Goal: Task Accomplishment & Management: Complete application form

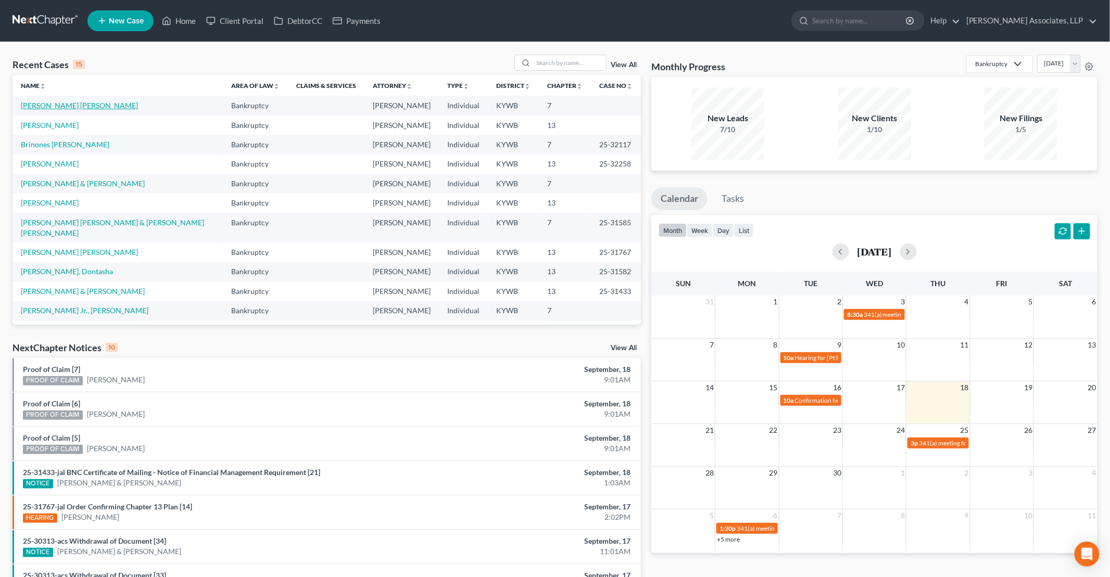
click at [78, 105] on link "[PERSON_NAME] [PERSON_NAME]" at bounding box center [79, 105] width 117 height 9
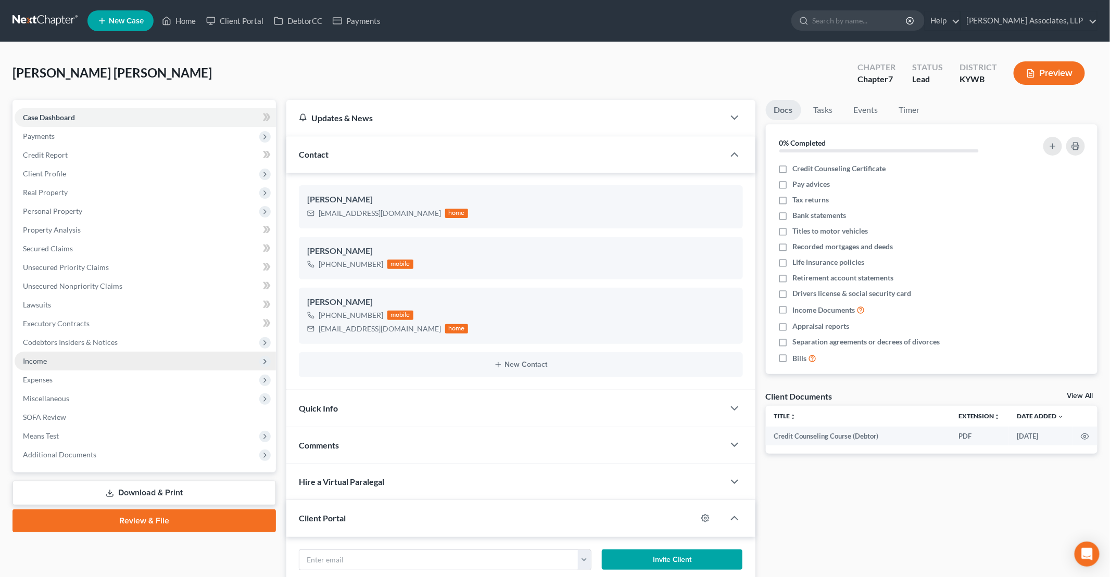
click at [35, 364] on span "Income" at bounding box center [35, 361] width 24 height 9
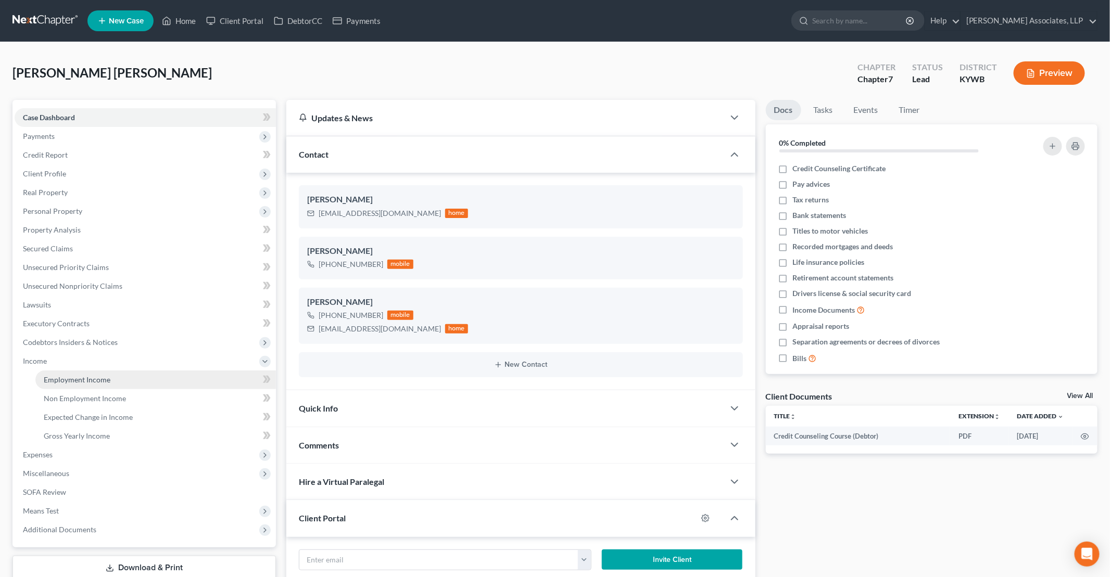
click at [80, 385] on link "Employment Income" at bounding box center [155, 380] width 241 height 19
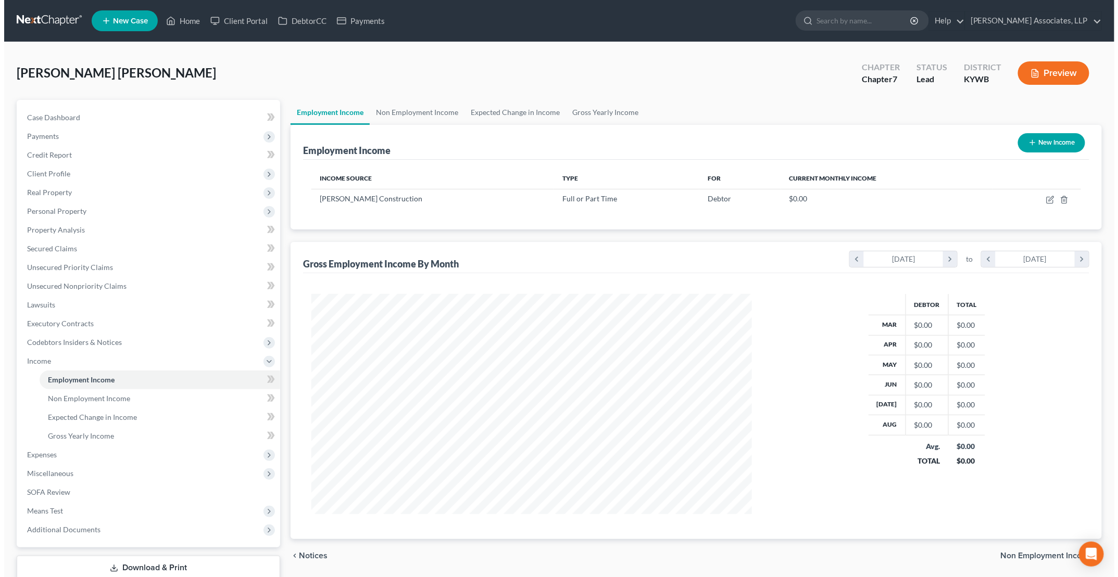
scroll to position [220, 461]
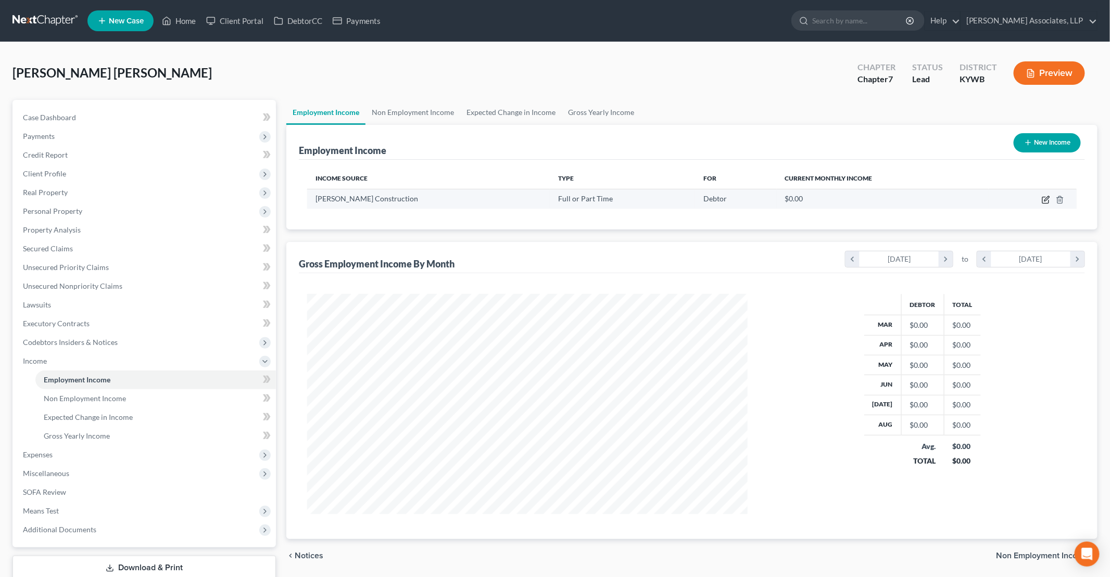
click at [1047, 200] on icon "button" at bounding box center [1046, 200] width 8 height 8
select select "0"
select select "18"
select select "3"
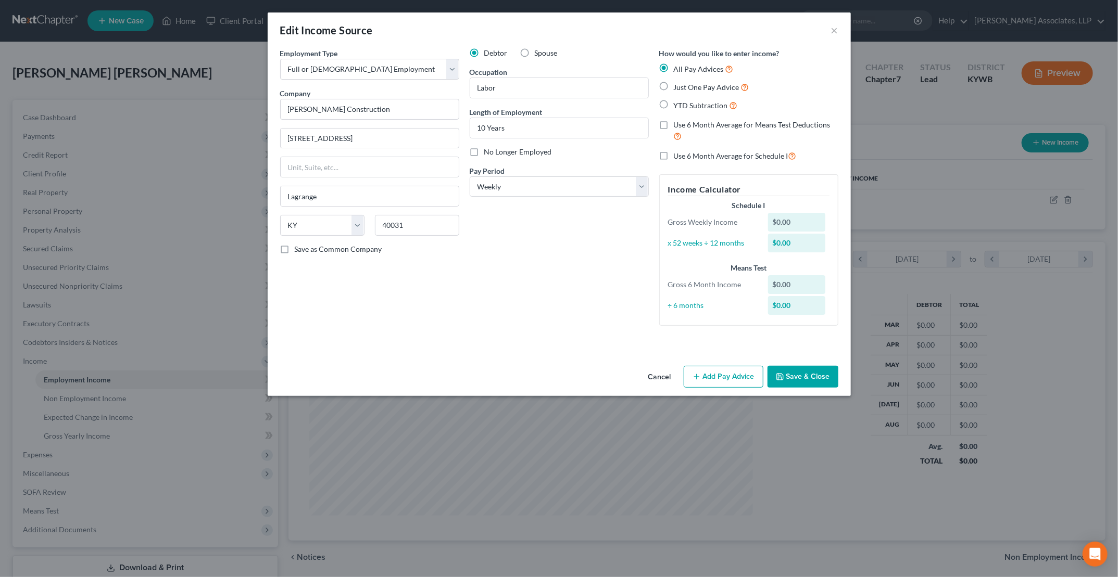
click at [674, 105] on label "YTD Subtraction" at bounding box center [706, 105] width 64 height 12
click at [678, 105] on input "YTD Subtraction" at bounding box center [681, 102] width 7 height 7
radio input "true"
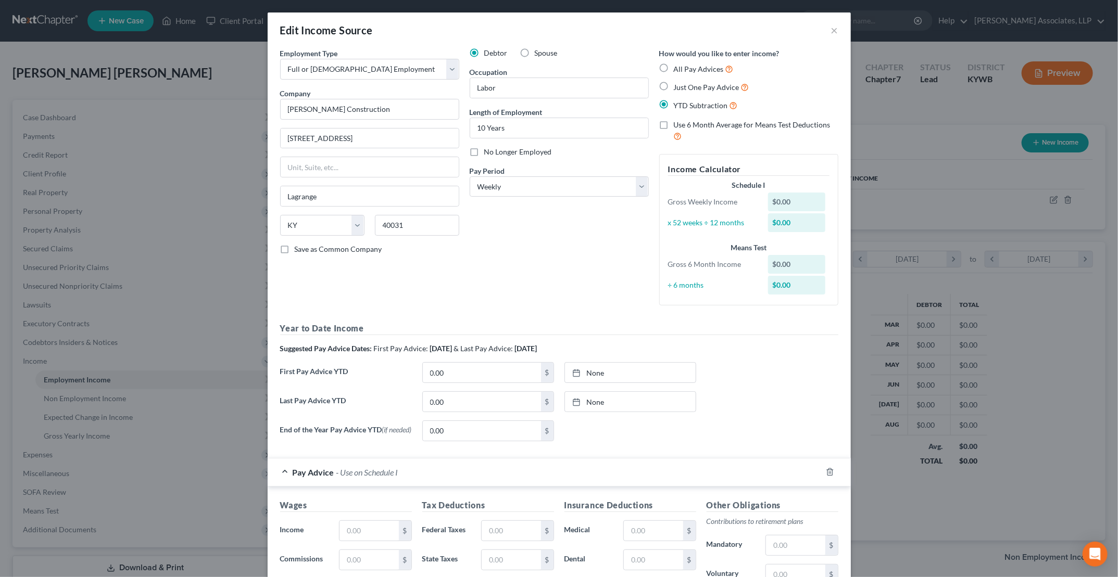
click at [674, 126] on label "Use 6 Month Average for Means Test Deductions" at bounding box center [756, 131] width 165 height 22
click at [678, 126] on input "Use 6 Month Average for Means Test Deductions" at bounding box center [681, 123] width 7 height 7
checkbox input "true"
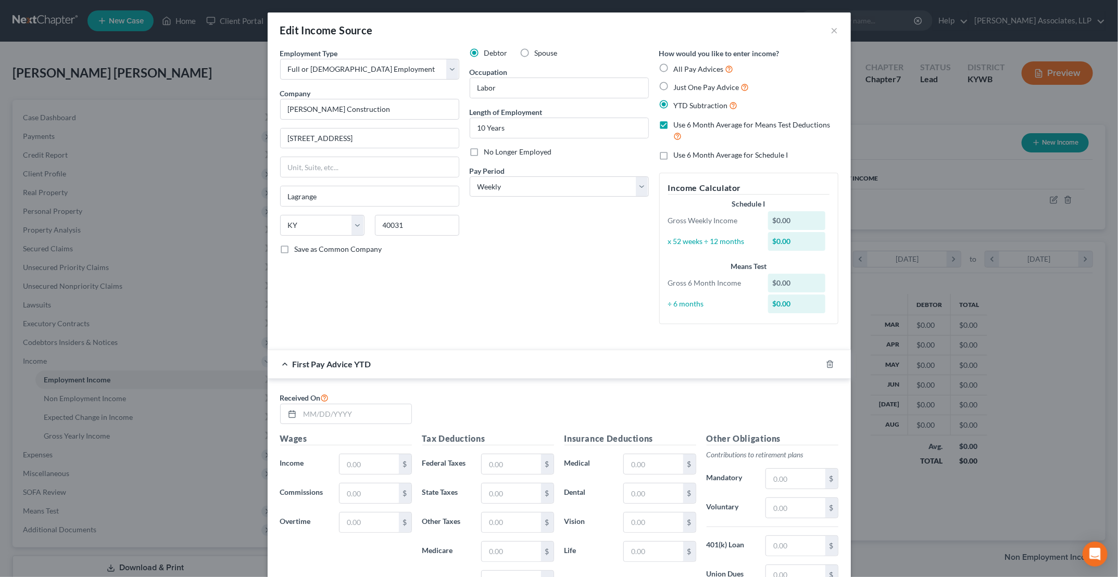
click at [674, 156] on label "Use 6 Month Average for Schedule I" at bounding box center [731, 155] width 115 height 10
click at [678, 156] on input "Use 6 Month Average for Schedule I" at bounding box center [681, 153] width 7 height 7
checkbox input "true"
click at [346, 410] on input "text" at bounding box center [355, 414] width 111 height 20
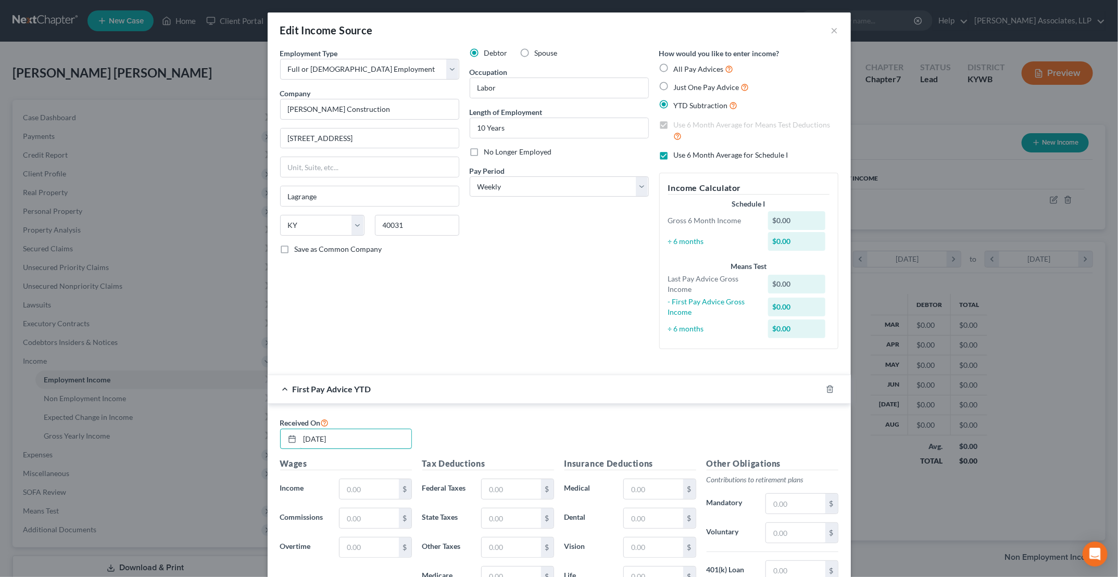
type input "[DATE]"
type input "6,996"
type input "684"
type input "259"
type input "95.97"
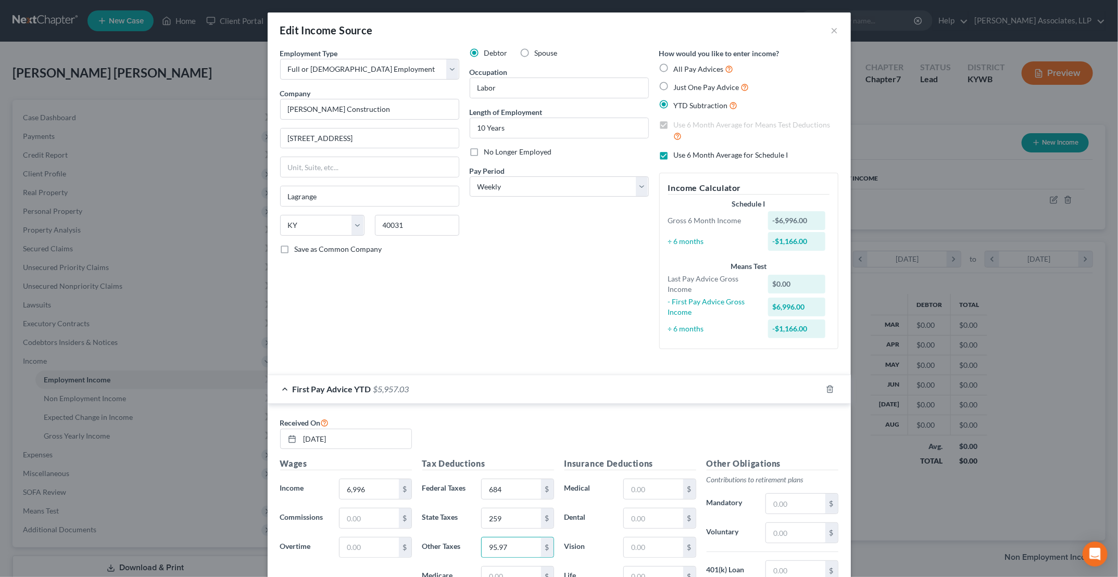
scroll to position [5, 0]
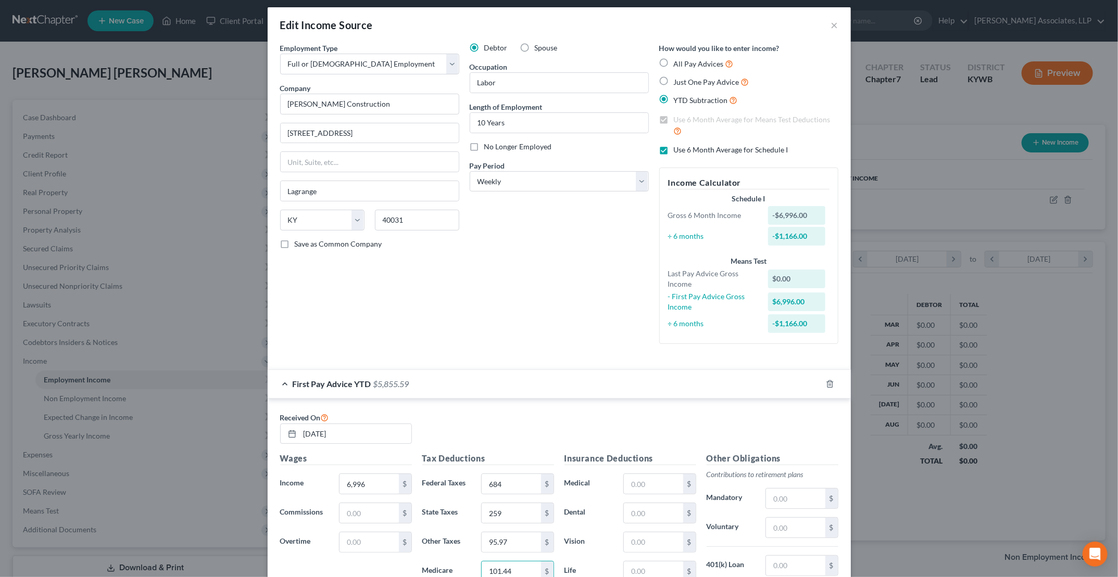
type input "101.44"
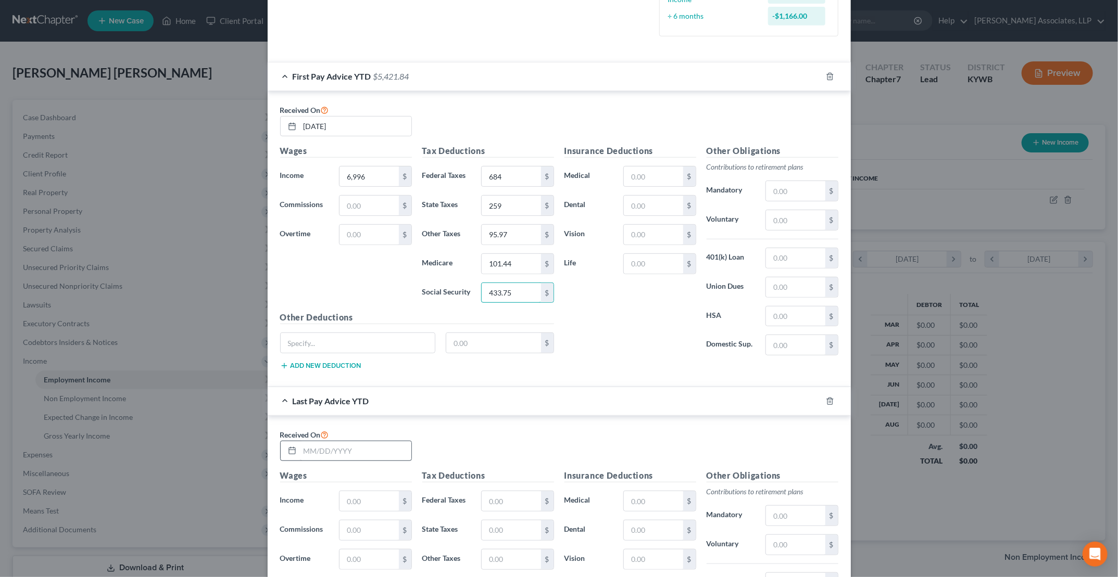
type input "433.75"
click at [315, 451] on input "text" at bounding box center [355, 451] width 111 height 20
type input "[DATE]"
type input "33,674"
type input "3,464"
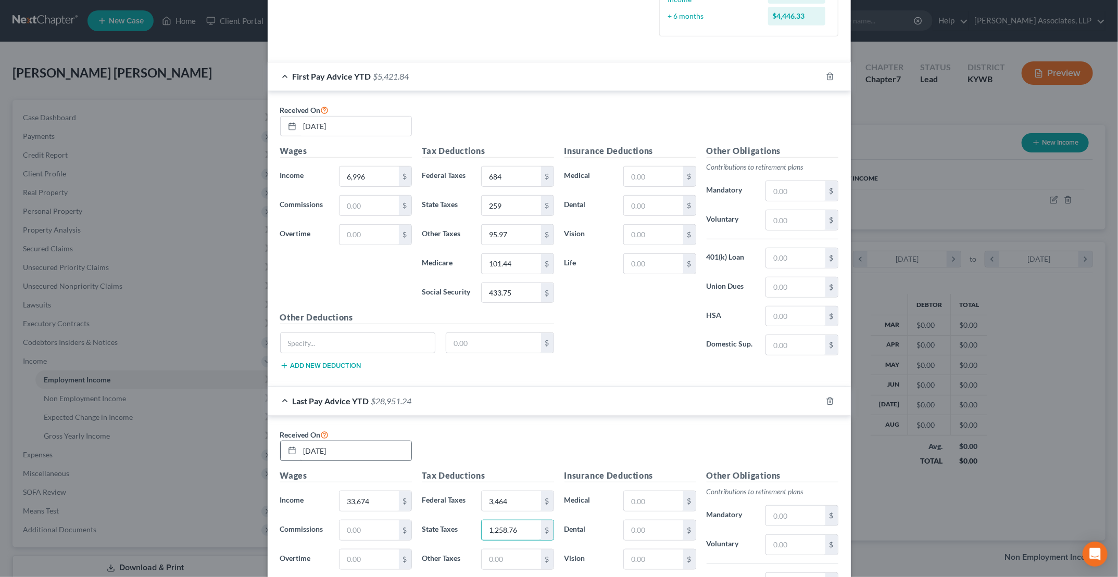
type input "1,258.76"
type input "572.38"
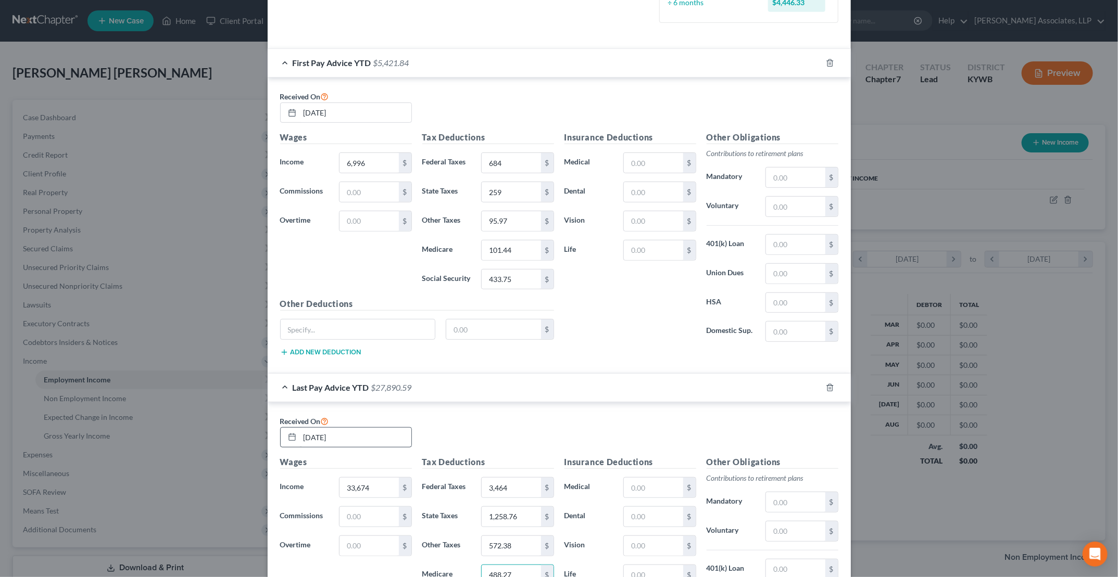
type input "488.27"
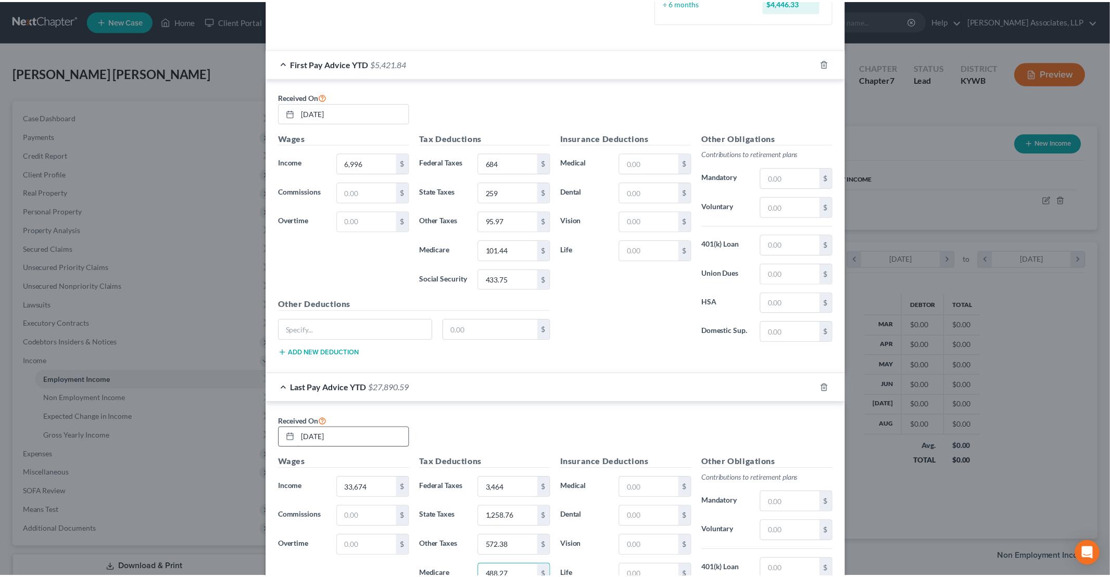
scroll to position [496, 0]
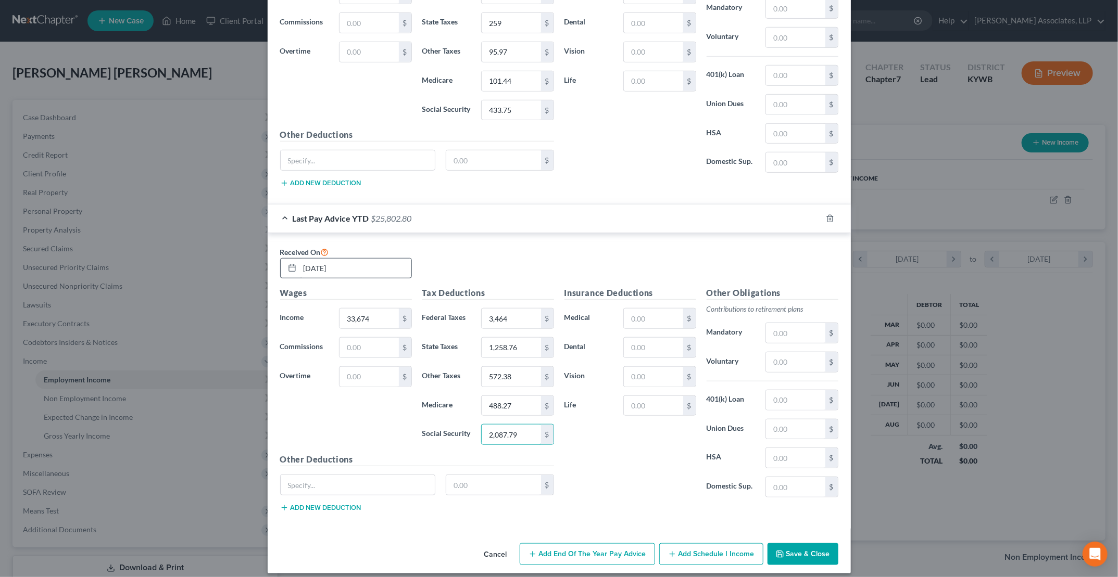
type input "2,087.79"
click at [800, 545] on button "Save & Close" at bounding box center [802, 554] width 71 height 22
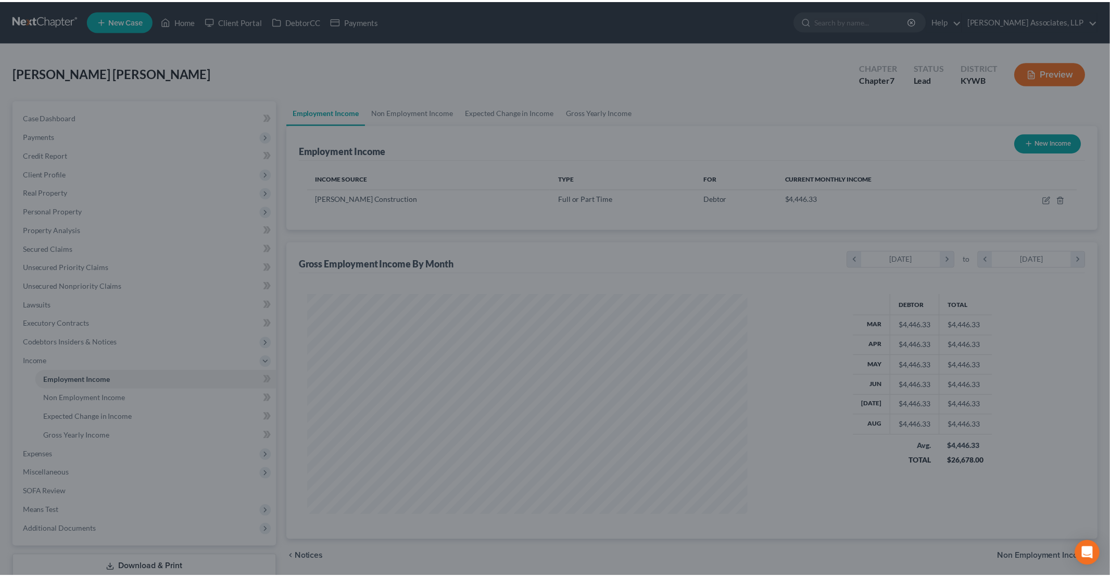
scroll to position [520352, 520111]
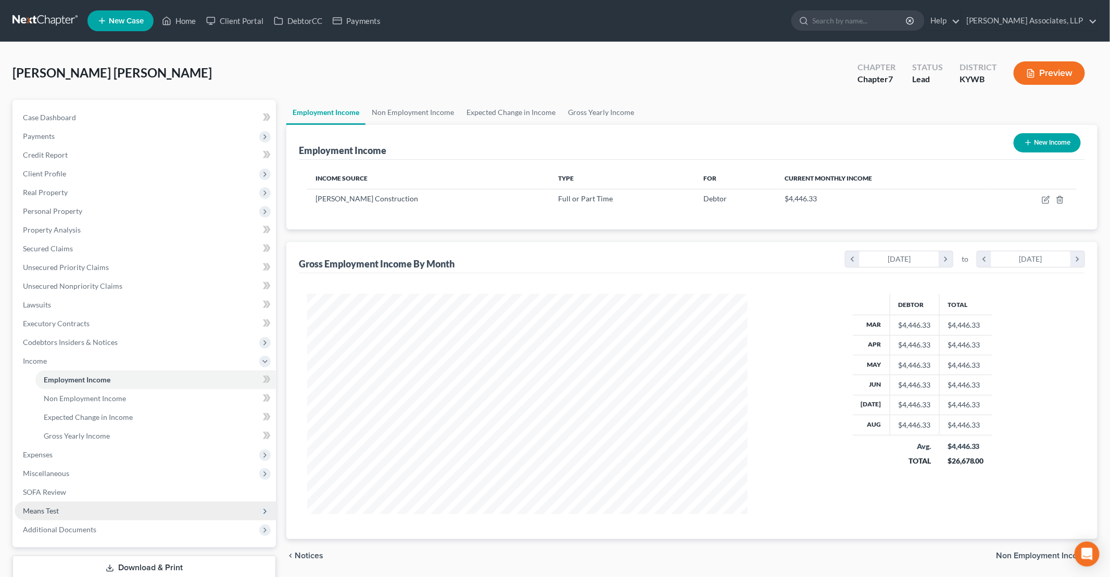
click at [58, 509] on span "Means Test" at bounding box center [41, 511] width 36 height 9
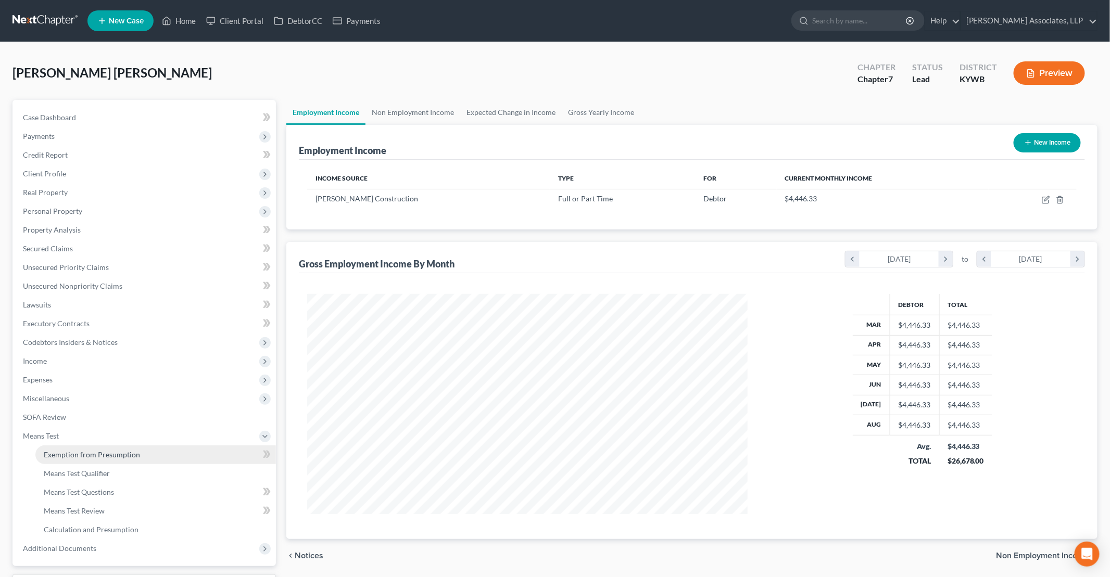
click at [101, 456] on span "Exemption from Presumption" at bounding box center [92, 454] width 96 height 9
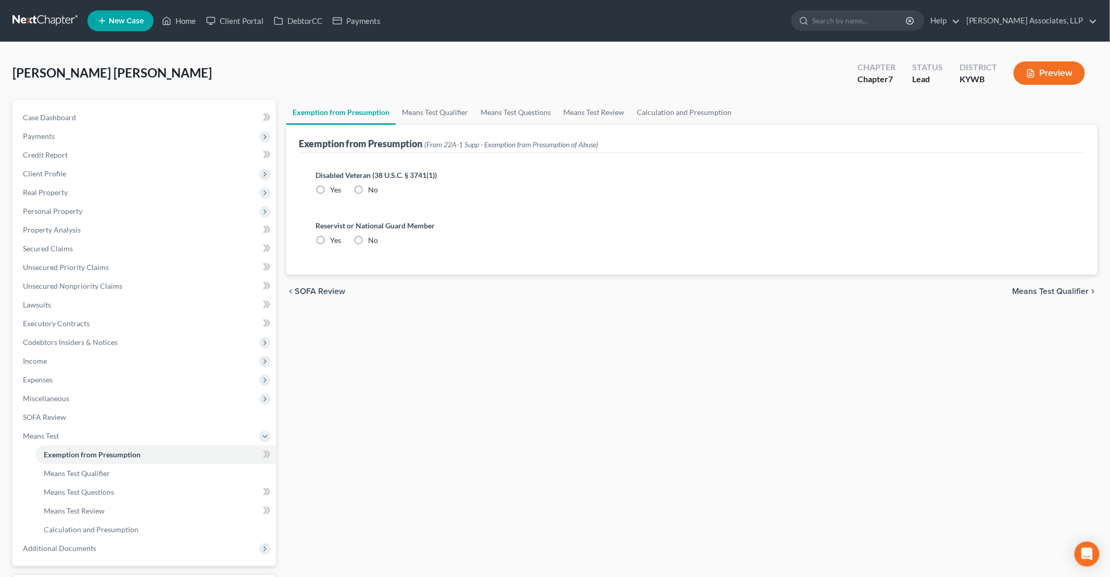
click at [368, 188] on label "No" at bounding box center [373, 190] width 10 height 10
click at [372, 188] on input "No" at bounding box center [375, 188] width 7 height 7
radio input "true"
drag, startPoint x: 359, startPoint y: 238, endPoint x: 390, endPoint y: 172, distance: 73.8
click at [368, 238] on label "No" at bounding box center [373, 240] width 10 height 10
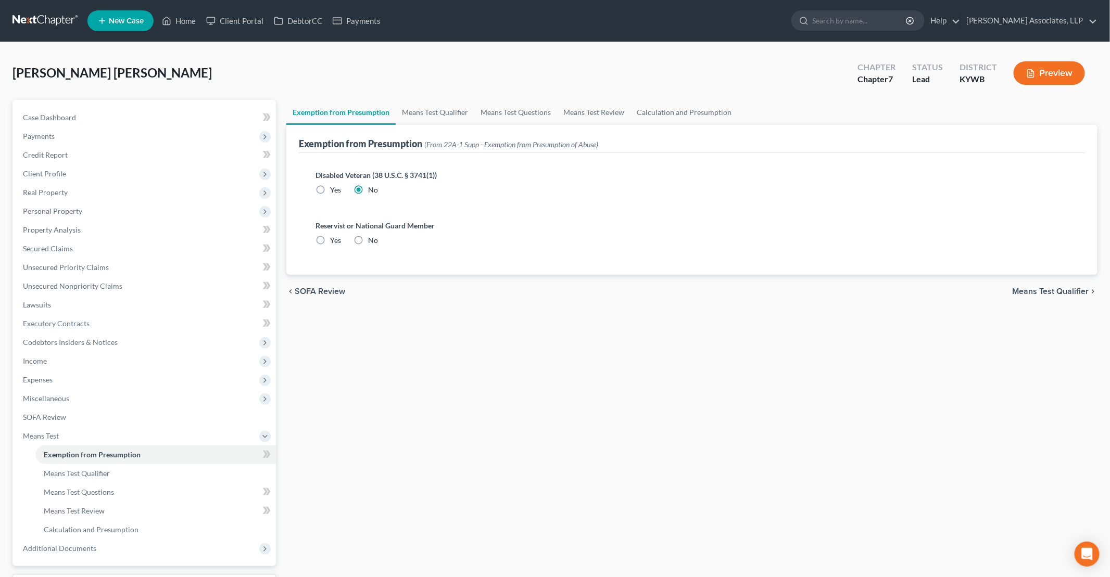
click at [372, 238] on input "No" at bounding box center [375, 238] width 7 height 7
radio input "true"
click at [419, 112] on link "Means Test Qualifier" at bounding box center [435, 112] width 79 height 25
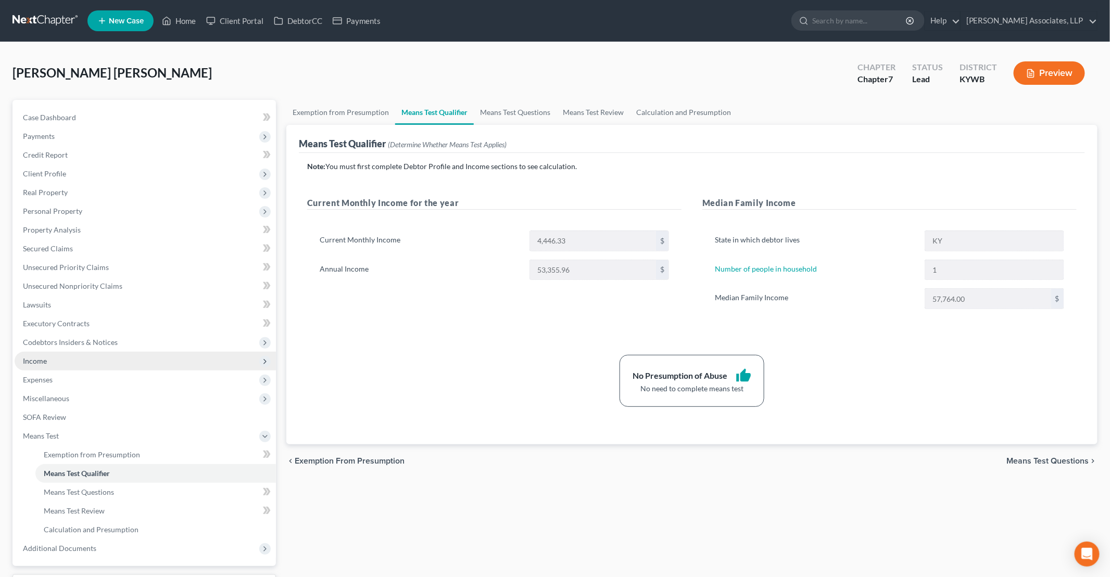
click at [47, 364] on span "Income" at bounding box center [145, 361] width 261 height 19
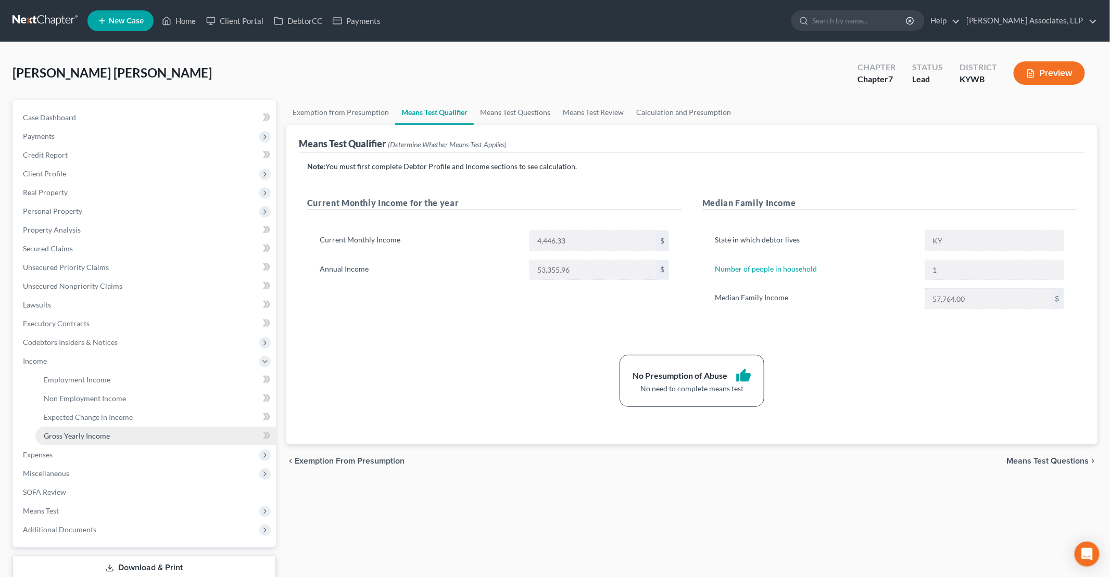
click at [77, 438] on span "Gross Yearly Income" at bounding box center [77, 436] width 66 height 9
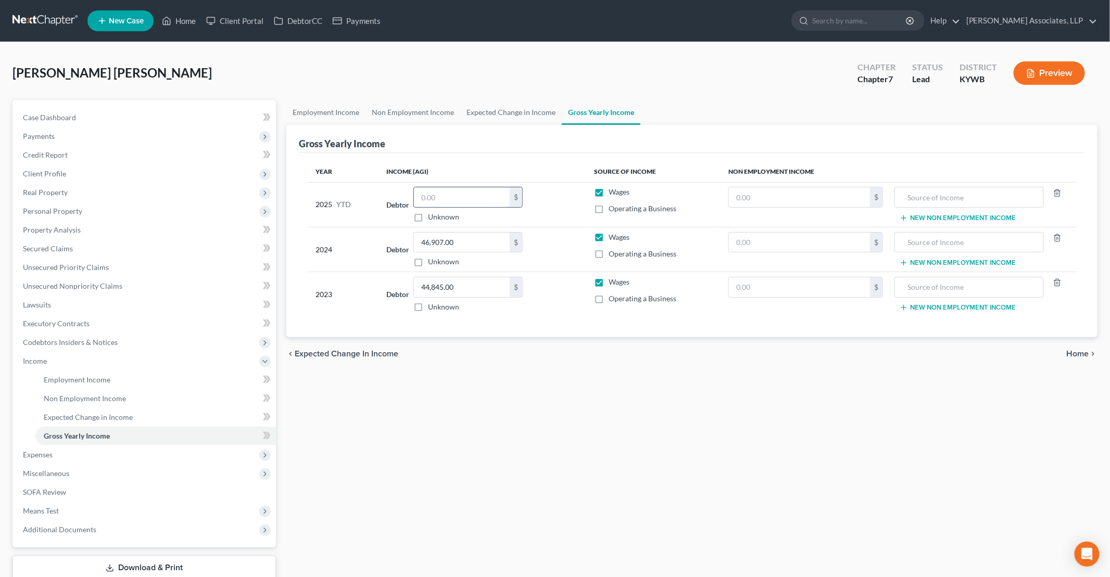
click at [460, 196] on input "text" at bounding box center [462, 197] width 96 height 20
type input "36,686"
click at [506, 476] on div "Employment Income Non Employment Income Expected Change in Income Gross Yearly …" at bounding box center [691, 354] width 821 height 508
drag, startPoint x: 46, startPoint y: 459, endPoint x: 56, endPoint y: 462, distance: 10.5
click at [46, 459] on span "Expenses" at bounding box center [145, 455] width 261 height 19
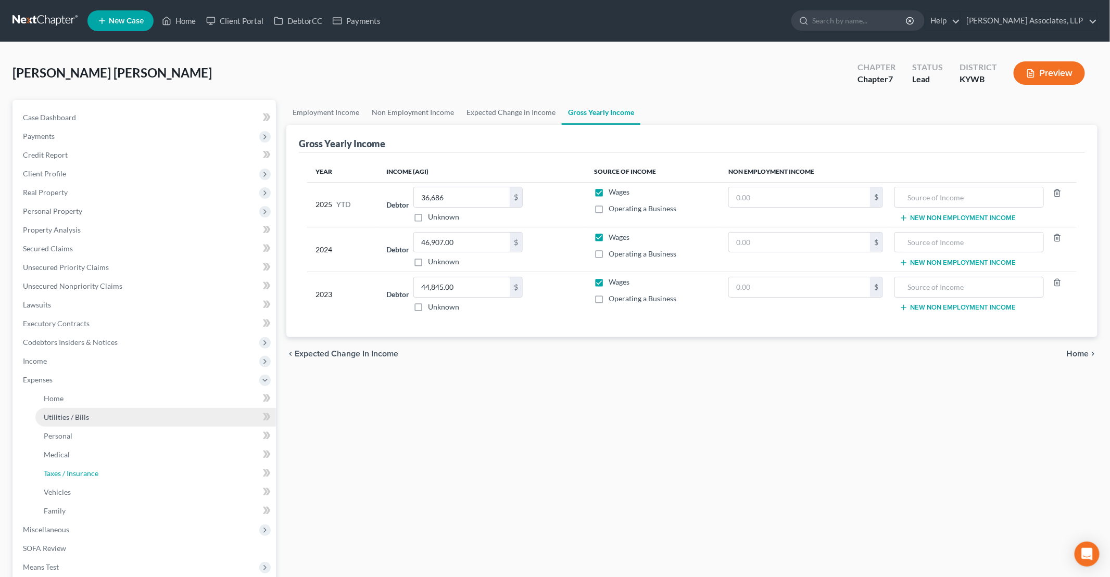
click at [59, 464] on link "Taxes / Insurance" at bounding box center [155, 473] width 241 height 19
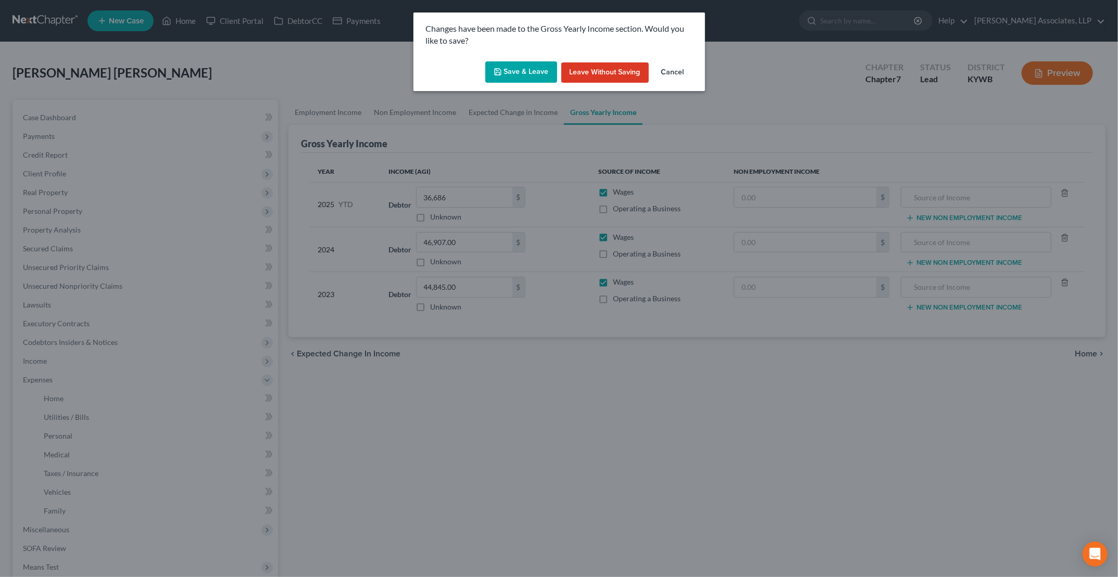
click at [520, 66] on button "Save & Leave" at bounding box center [521, 72] width 72 height 22
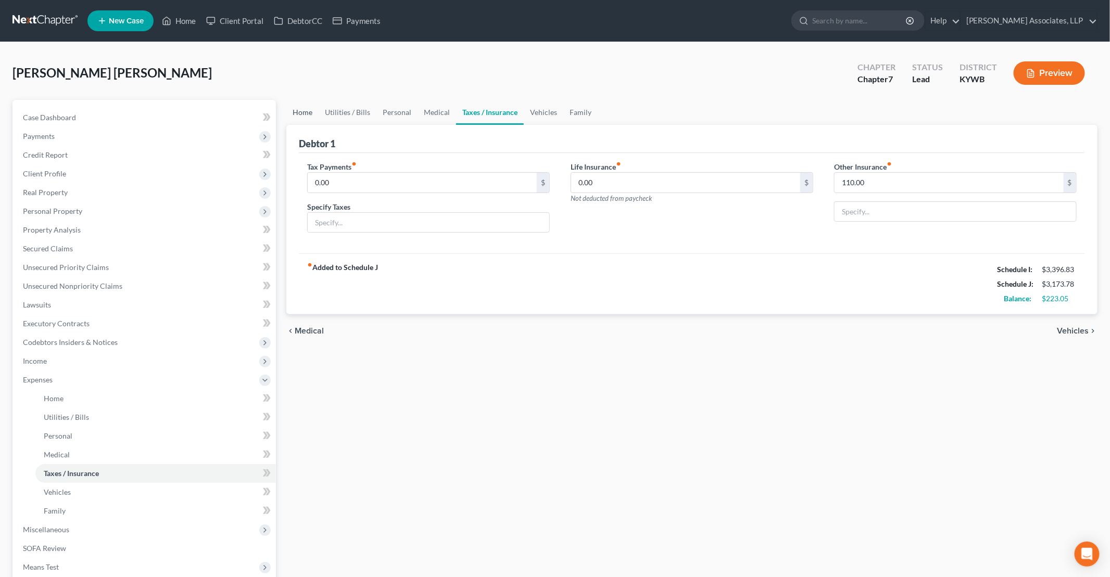
click at [308, 109] on link "Home" at bounding box center [302, 112] width 32 height 25
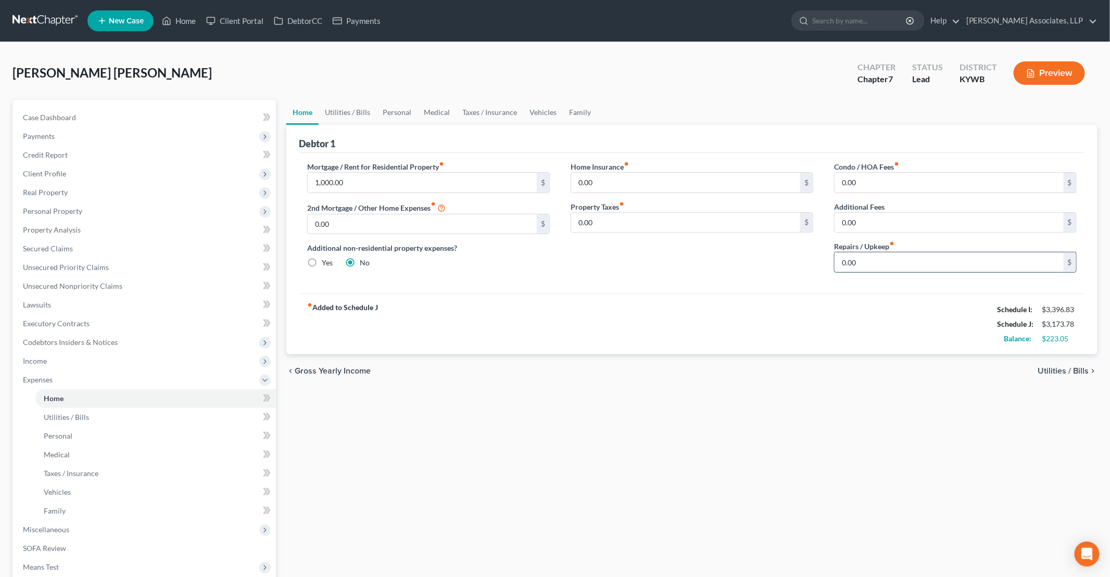
click at [842, 261] on input "0.00" at bounding box center [948, 262] width 229 height 20
type input "100"
click at [692, 294] on div "fiber_manual_record Added to Schedule J Schedule I: $3,396.83 Schedule J: $3,27…" at bounding box center [692, 324] width 786 height 61
click at [345, 100] on link "Utilities / Bills" at bounding box center [348, 112] width 58 height 25
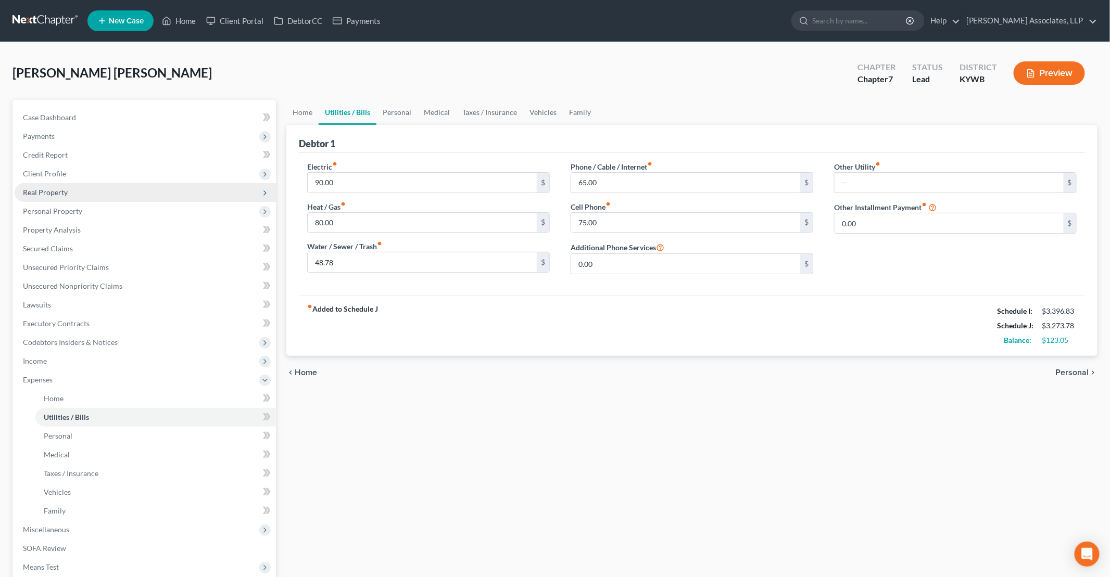
click at [52, 194] on span "Real Property" at bounding box center [45, 192] width 45 height 9
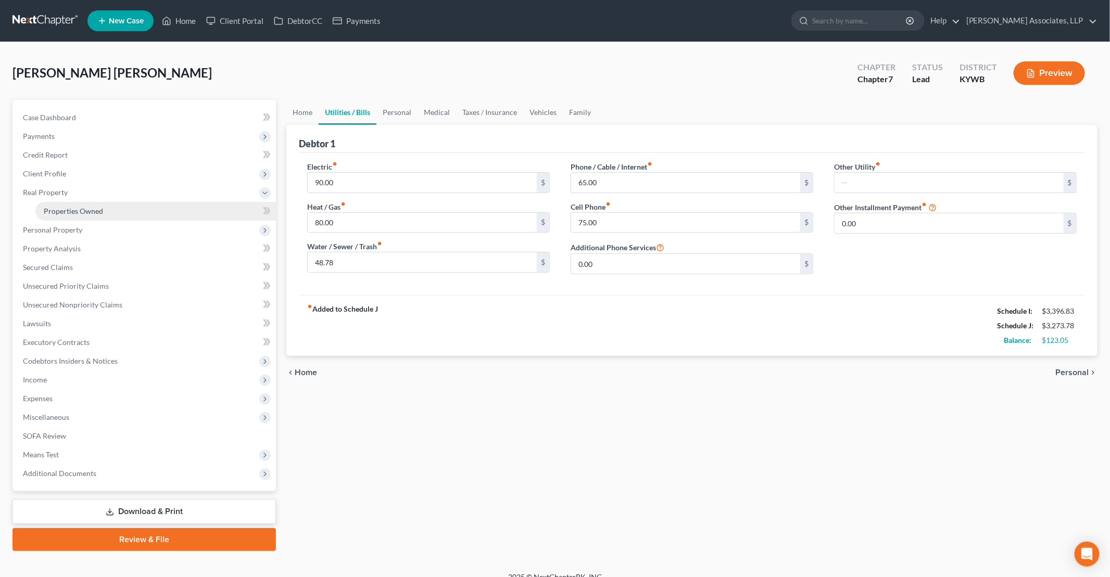
click at [60, 210] on span "Properties Owned" at bounding box center [73, 211] width 59 height 9
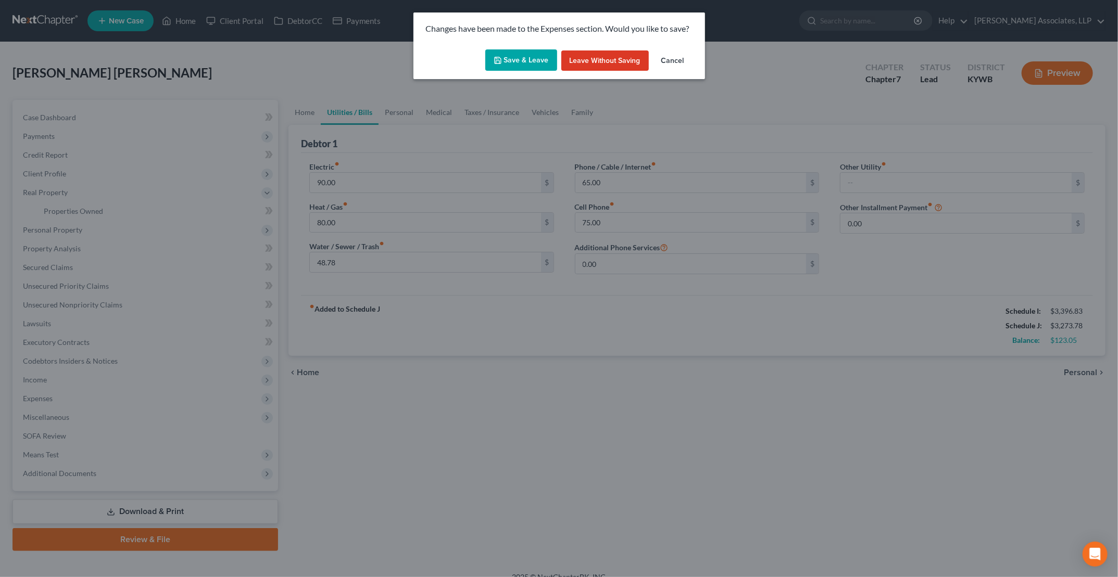
click at [526, 51] on button "Save & Leave" at bounding box center [521, 60] width 72 height 22
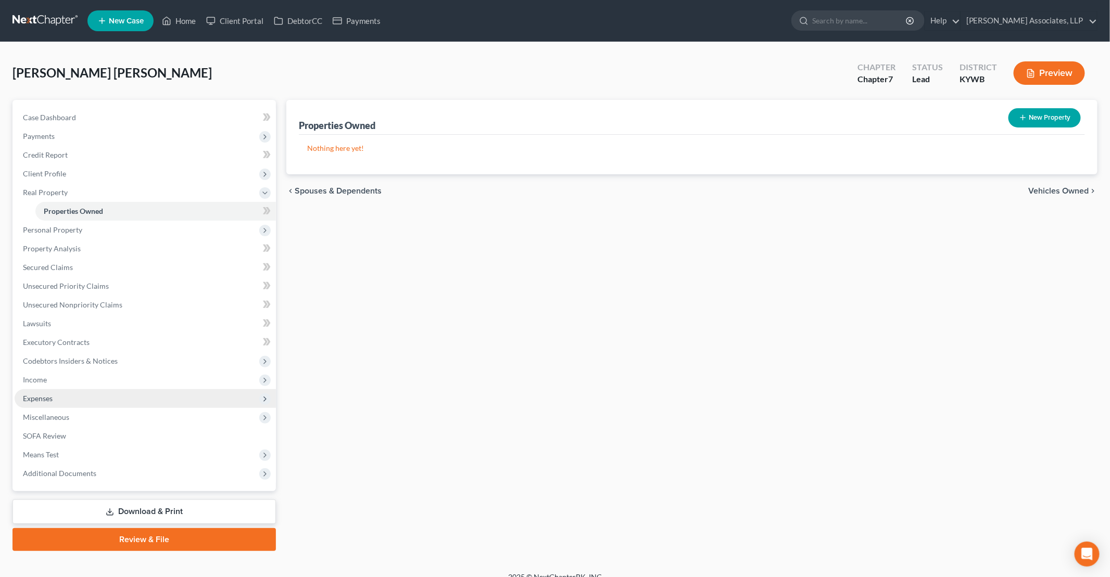
click at [41, 396] on span "Expenses" at bounding box center [38, 398] width 30 height 9
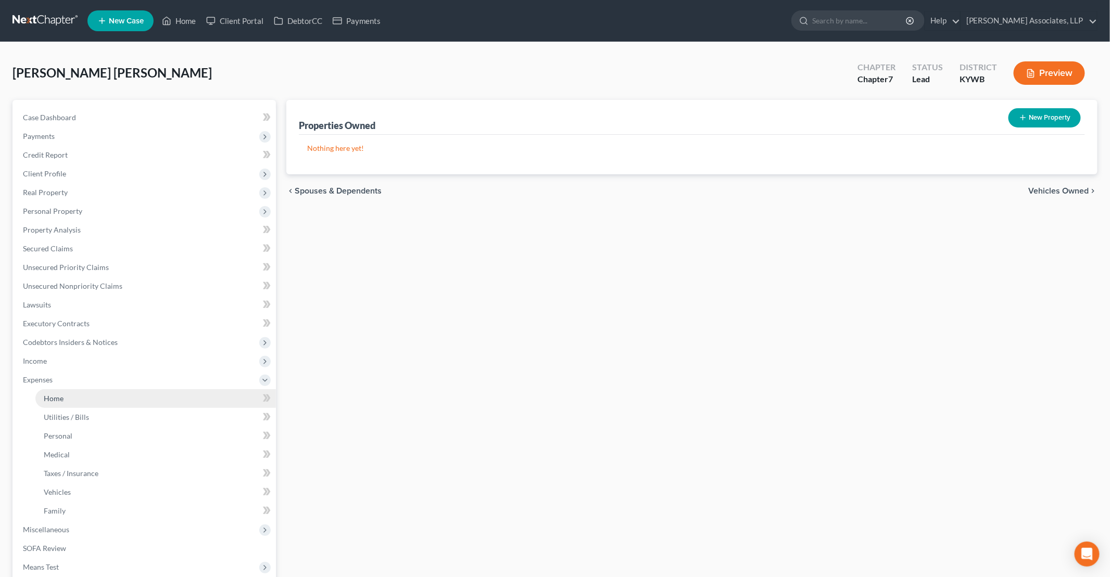
click at [56, 397] on span "Home" at bounding box center [54, 398] width 20 height 9
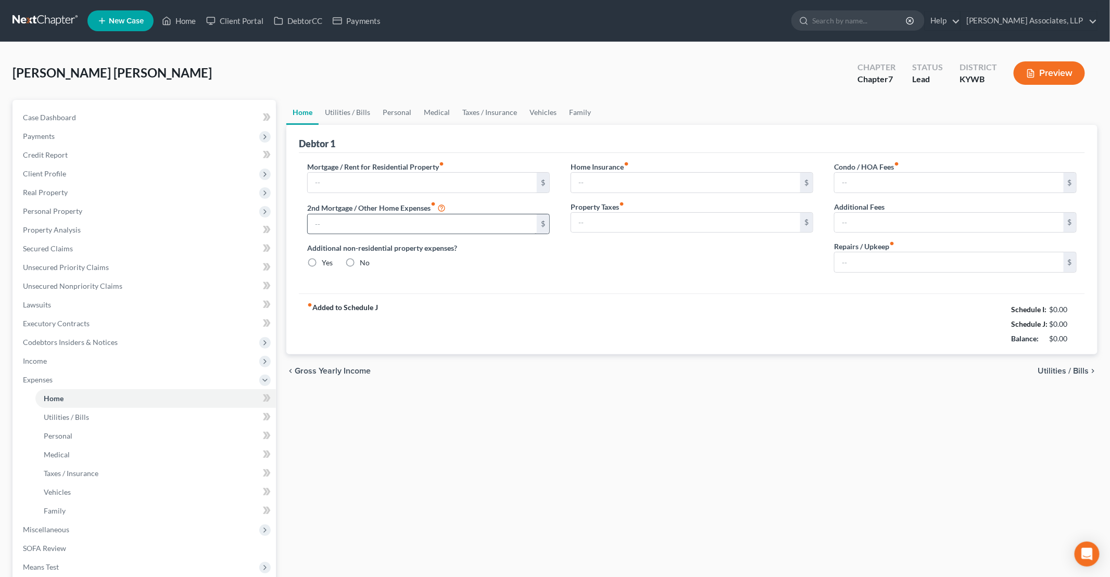
type input "1,000.00"
type input "0.00"
radio input "true"
type input "0.00"
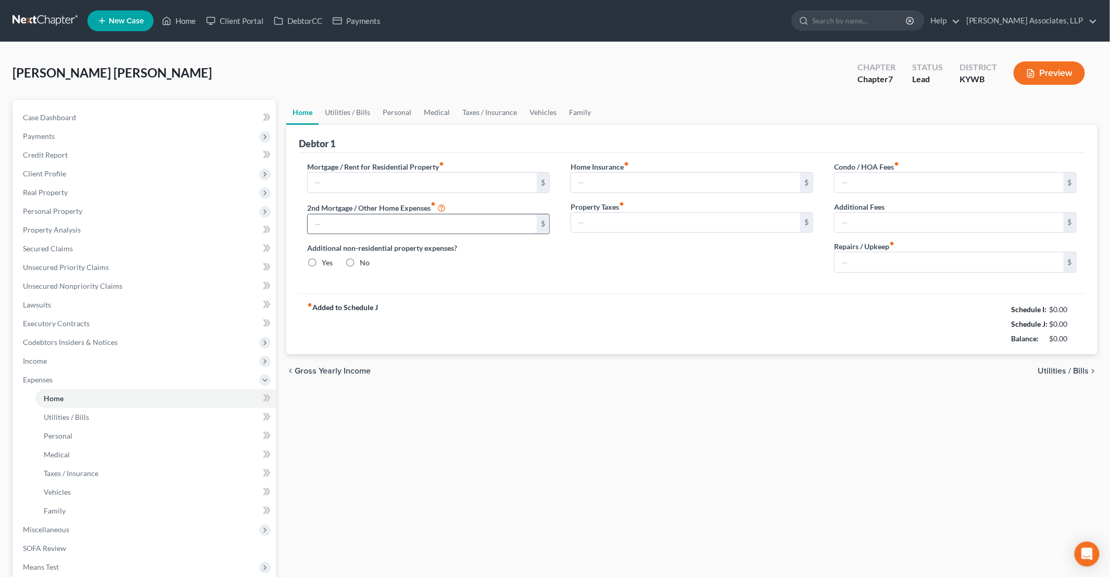
type input "0.00"
type input "100.00"
click at [344, 108] on link "Utilities / Bills" at bounding box center [348, 112] width 58 height 25
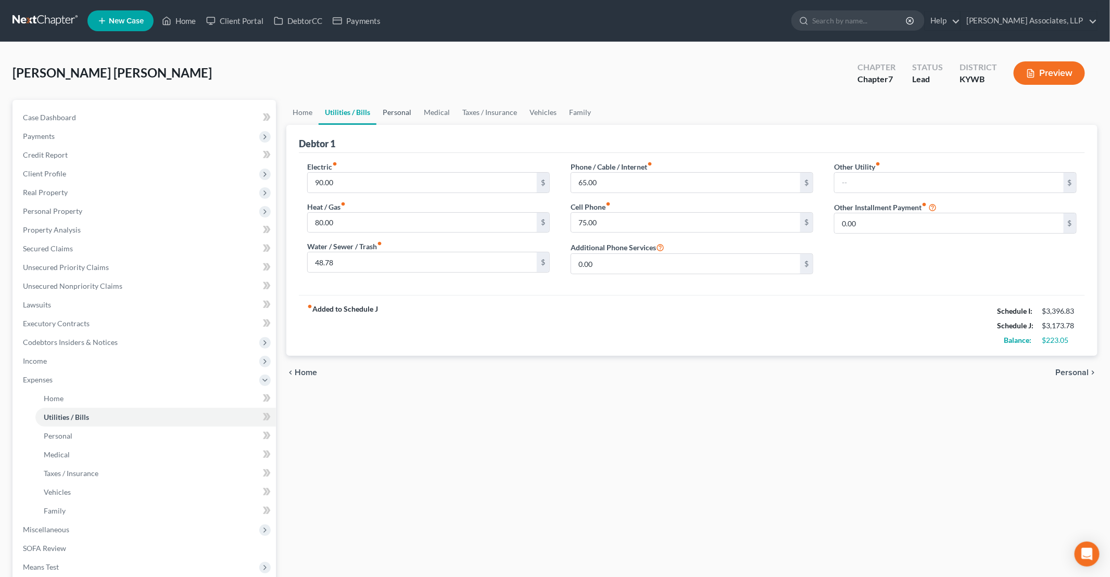
click at [389, 107] on link "Personal" at bounding box center [396, 112] width 41 height 25
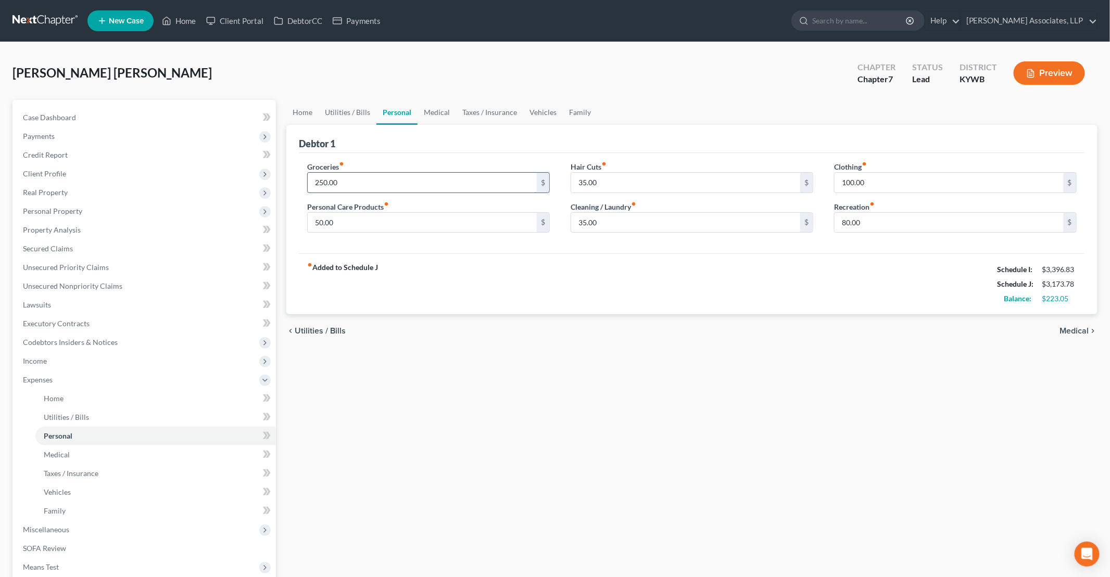
click at [320, 182] on input "250.00" at bounding box center [422, 183] width 229 height 20
type input "500"
click at [787, 290] on div "fiber_manual_record Added to Schedule J Schedule I: $3,396.83 Schedule J: $3,42…" at bounding box center [692, 284] width 786 height 61
click at [442, 110] on link "Medical" at bounding box center [436, 112] width 39 height 25
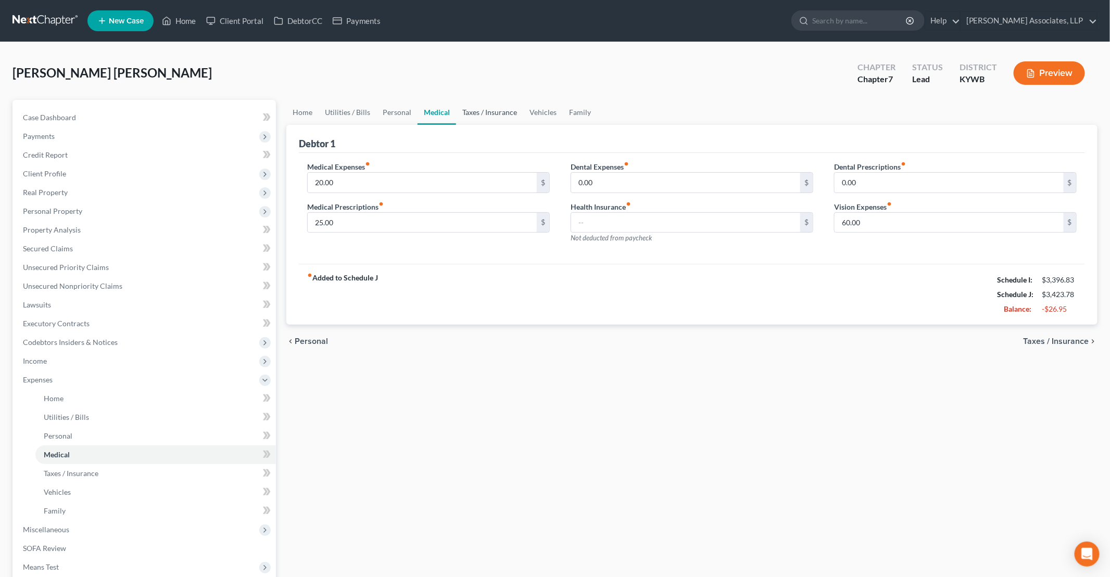
click at [500, 112] on link "Taxes / Insurance" at bounding box center [489, 112] width 67 height 25
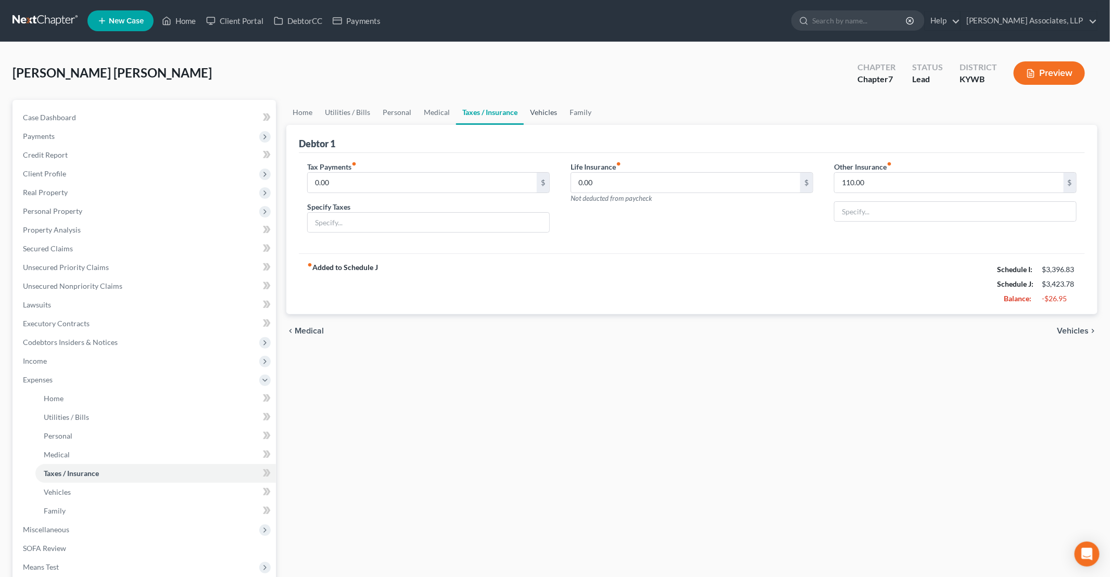
click at [536, 111] on link "Vehicles" at bounding box center [544, 112] width 40 height 25
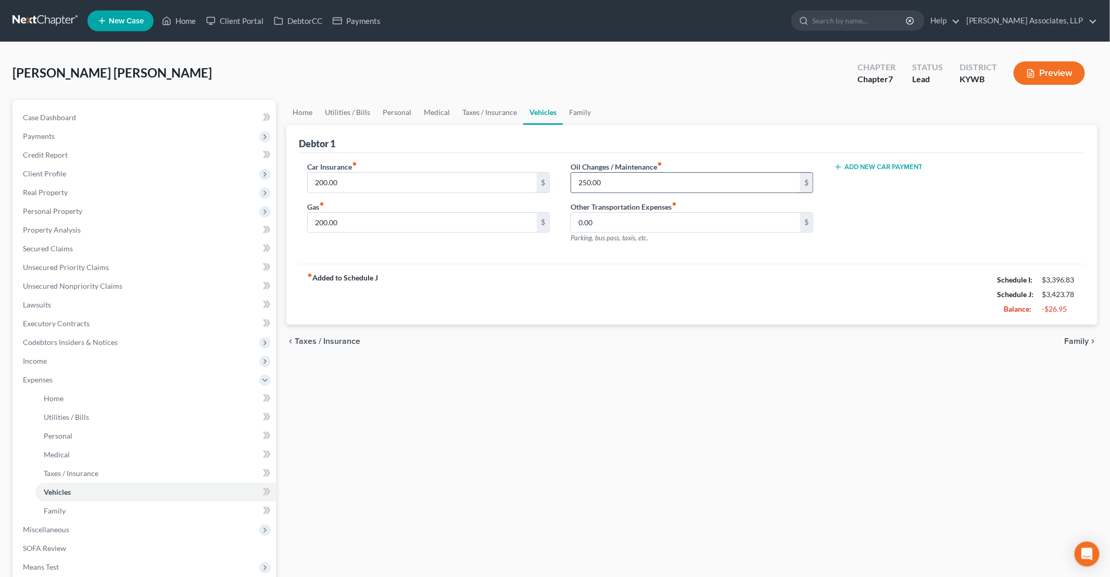
click at [582, 181] on input "250.00" at bounding box center [685, 183] width 229 height 20
type input "50.00"
click at [317, 224] on input "200.00" at bounding box center [422, 223] width 229 height 20
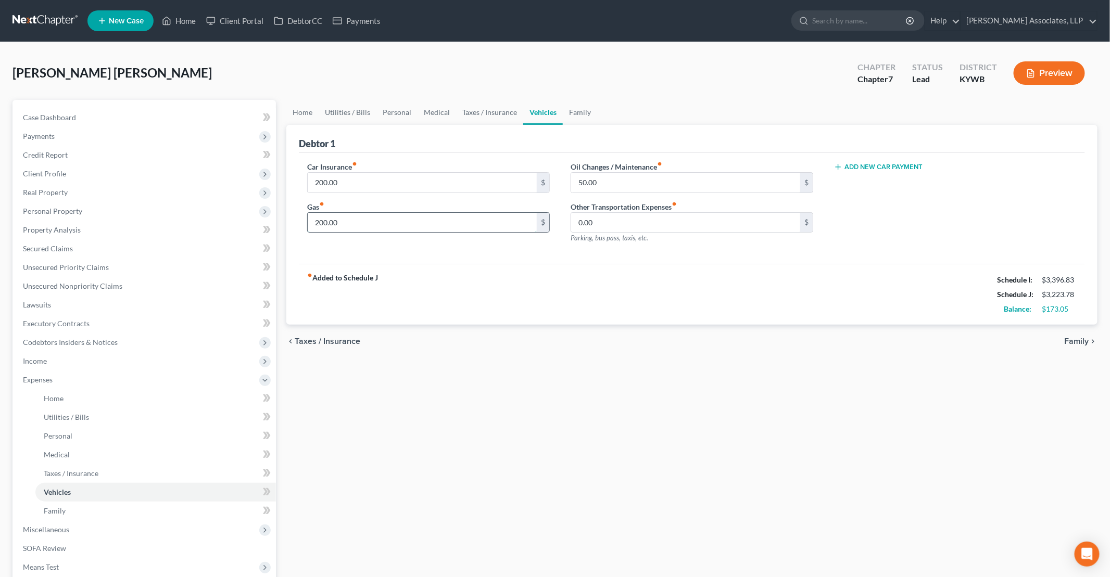
click at [318, 222] on input "200.00" at bounding box center [422, 223] width 229 height 20
type input "400"
click at [532, 282] on div "fiber_manual_record Added to Schedule J Schedule I: $3,396.83 Schedule J: $3,42…" at bounding box center [692, 294] width 786 height 61
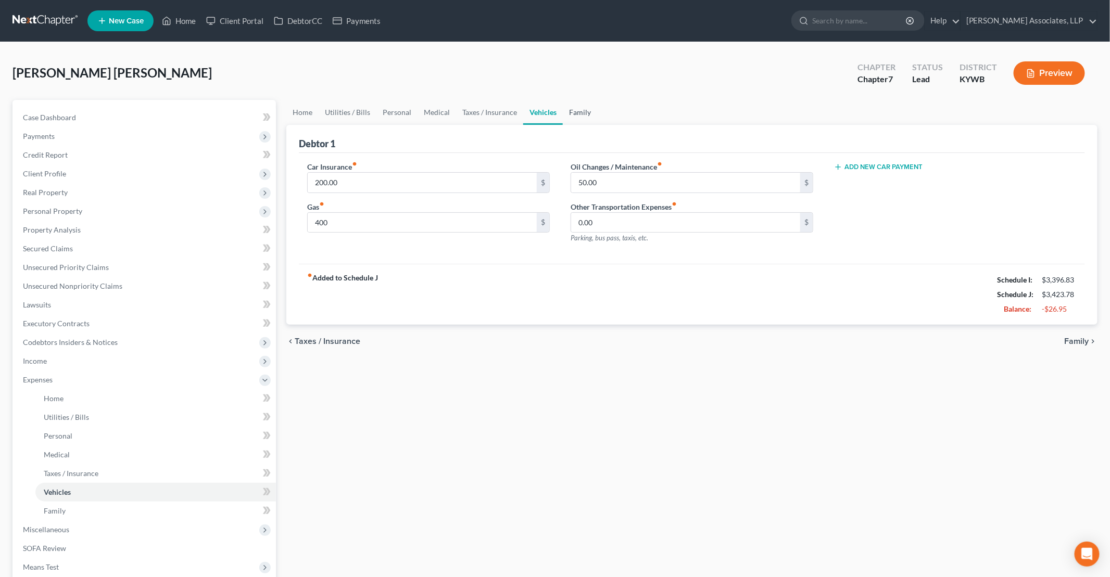
click at [571, 109] on link "Family" at bounding box center [580, 112] width 34 height 25
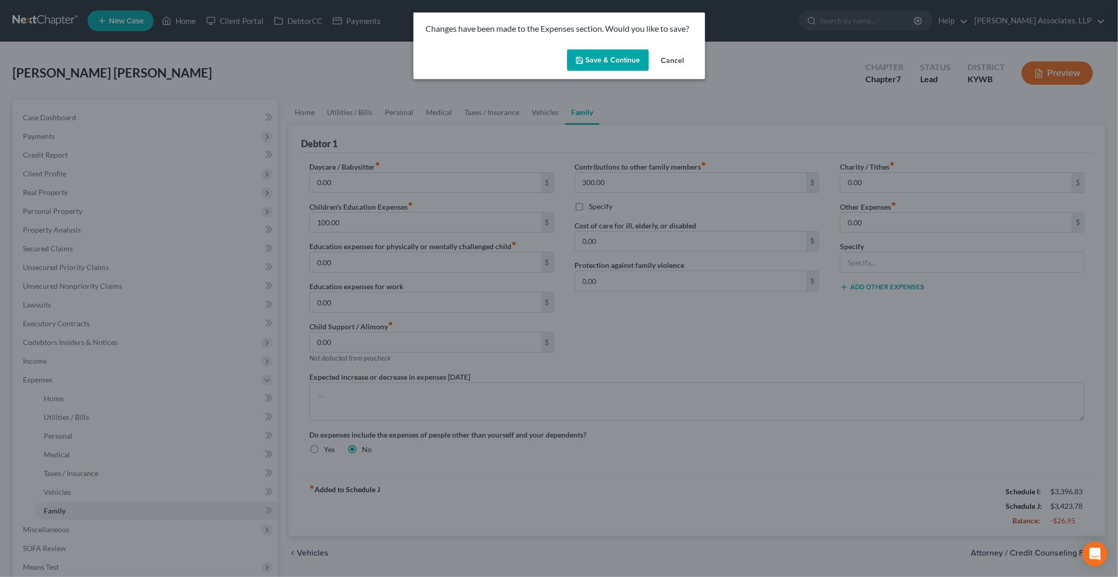
click at [618, 66] on button "Save & Continue" at bounding box center [608, 60] width 82 height 22
